Goal: Task Accomplishment & Management: Use online tool/utility

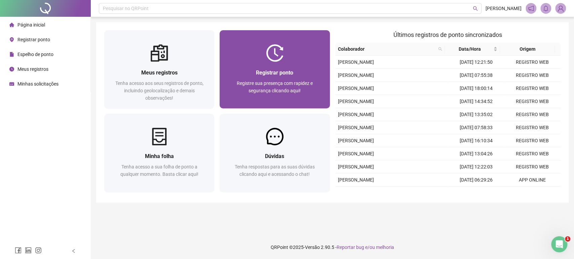
click at [277, 74] on span "Registrar ponto" at bounding box center [274, 73] width 37 height 6
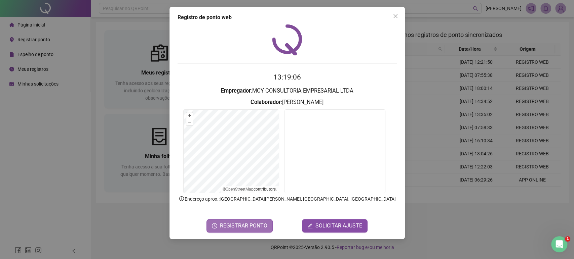
click at [230, 226] on span "REGISTRAR PONTO" at bounding box center [243, 226] width 47 height 8
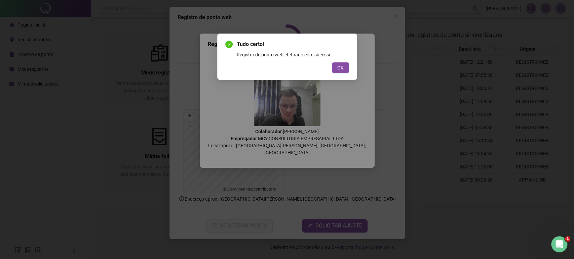
click at [424, 197] on div "Tudo certo! Registro de ponto web efetuado com sucesso. OK" at bounding box center [287, 129] width 574 height 259
click at [341, 70] on span "OK" at bounding box center [340, 67] width 6 height 7
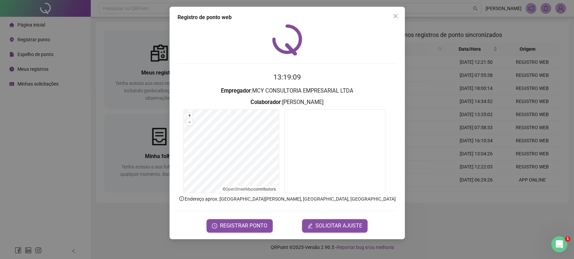
click at [463, 98] on div "Registro de ponto web 13:19:09 Empregador : MCY CONSULTORIA EMPRESARIAL LTDA Co…" at bounding box center [287, 129] width 574 height 259
